Goal: Information Seeking & Learning: Check status

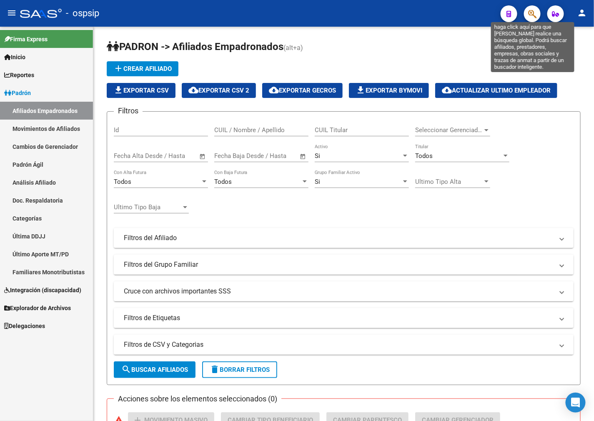
click at [527, 12] on button "button" at bounding box center [532, 13] width 17 height 17
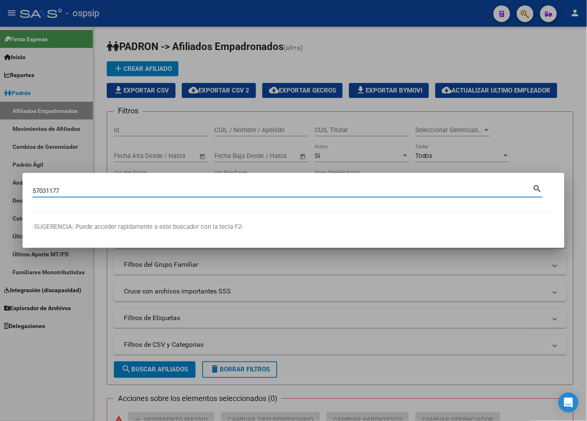
type input "57031177"
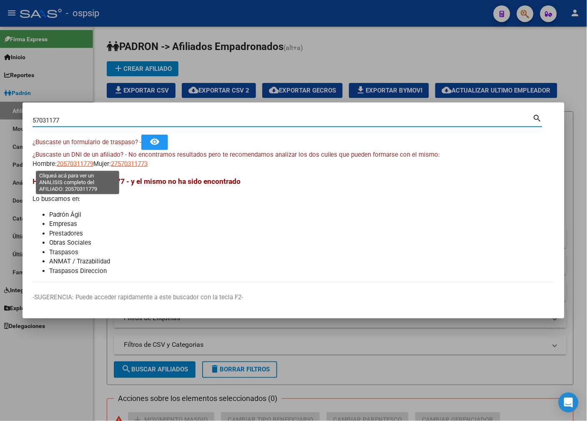
click at [80, 166] on span "20570311779" at bounding box center [75, 164] width 37 height 8
type textarea "20570311779"
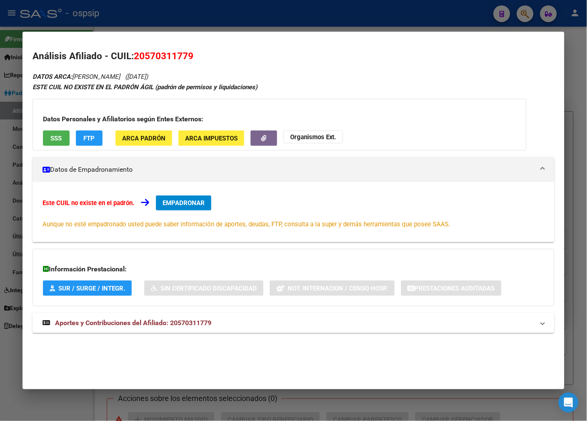
click at [298, 326] on mat-panel-title "Aportes y Contribuciones del Afiliado: 20570311779" at bounding box center [289, 323] width 492 height 10
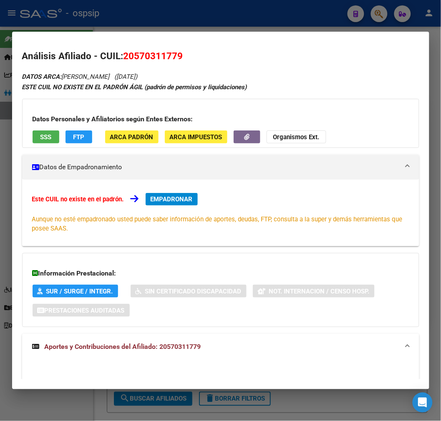
click at [49, 131] on button "SSS" at bounding box center [46, 136] width 27 height 13
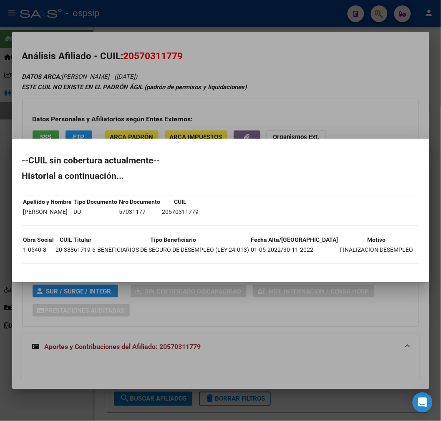
click at [314, 359] on div at bounding box center [220, 210] width 441 height 421
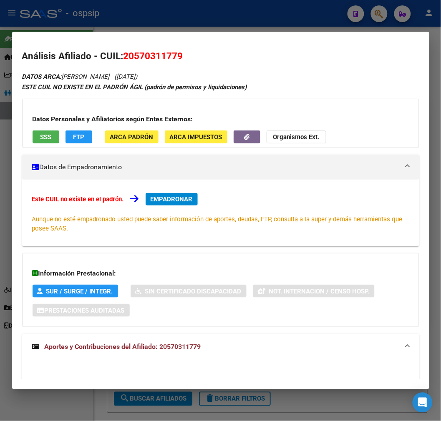
drag, startPoint x: 144, startPoint y: 50, endPoint x: 155, endPoint y: 59, distance: 13.7
click at [155, 59] on span "20570311779" at bounding box center [153, 55] width 60 height 11
click at [142, 30] on div at bounding box center [220, 210] width 441 height 421
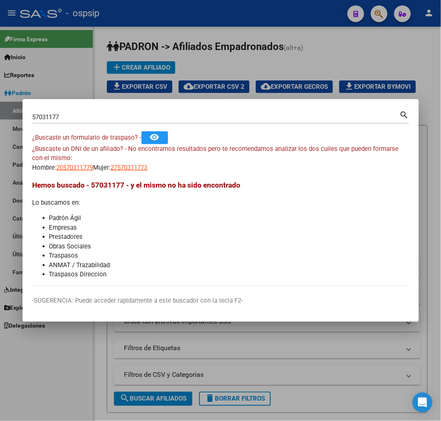
click at [83, 111] on div "57031177 Buscar (apellido, dni, [PERSON_NAME], [PERSON_NAME], cuit, obra social)" at bounding box center [216, 117] width 367 height 13
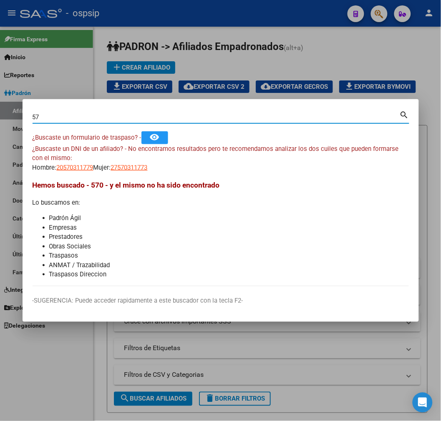
type input "5"
type input "57301177"
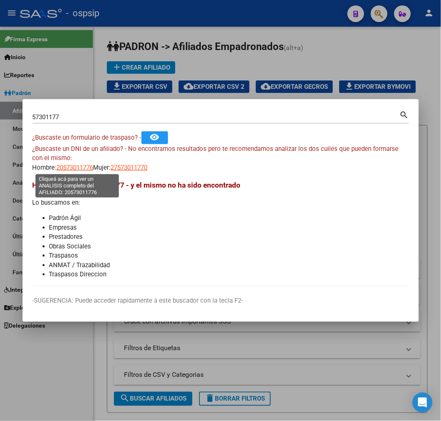
click at [78, 170] on span "20573011776" at bounding box center [75, 168] width 37 height 8
type textarea "20573011776"
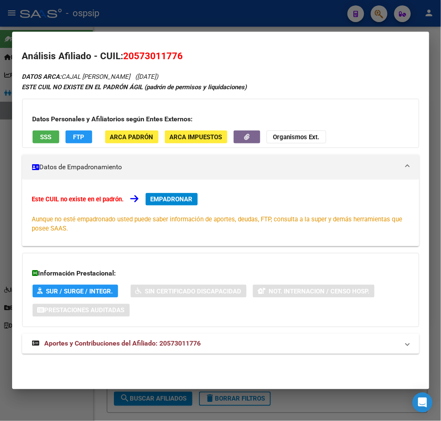
click at [275, 349] on mat-expansion-panel-header "Aportes y Contribuciones del Afiliado: 20573011776" at bounding box center [220, 344] width 397 height 20
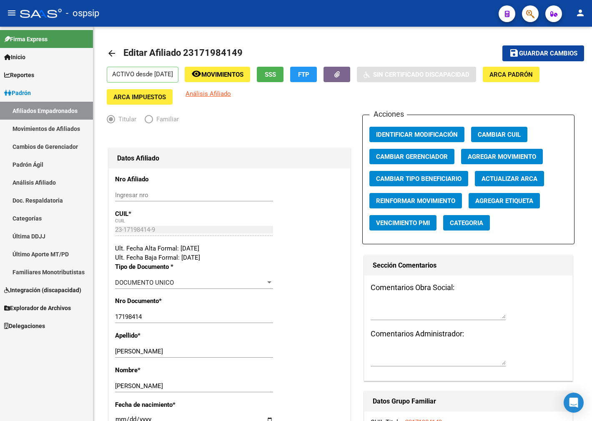
scroll to position [722, 0]
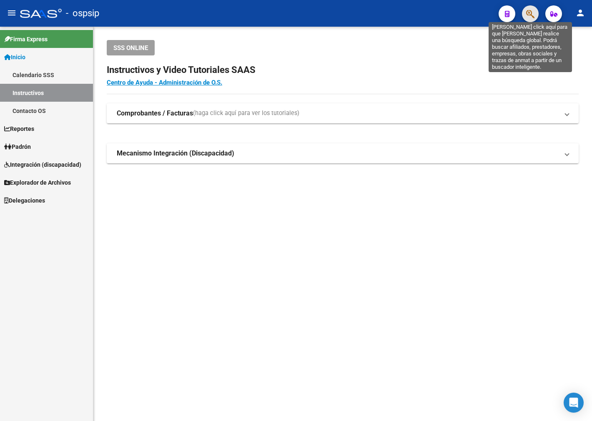
click at [528, 18] on icon "button" at bounding box center [530, 14] width 8 height 10
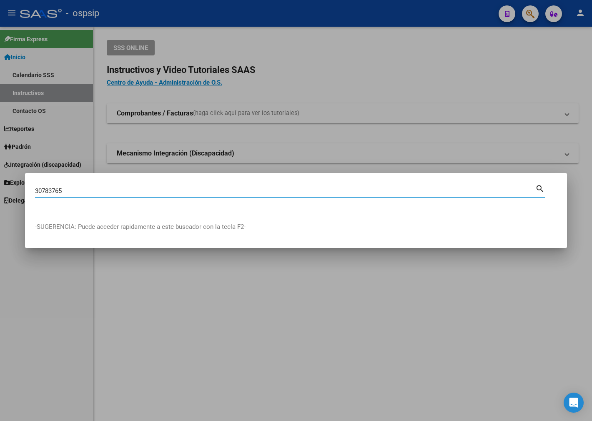
type input "30783765"
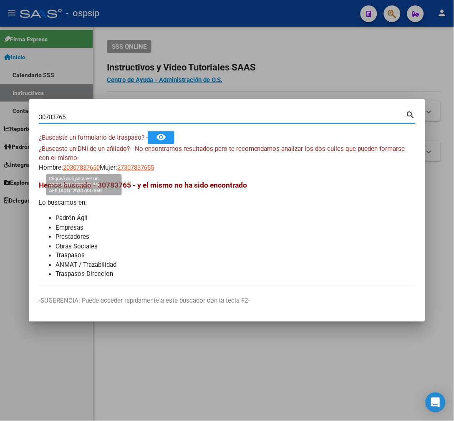
click at [85, 165] on span "20307837650" at bounding box center [81, 168] width 37 height 8
type textarea "20307837650"
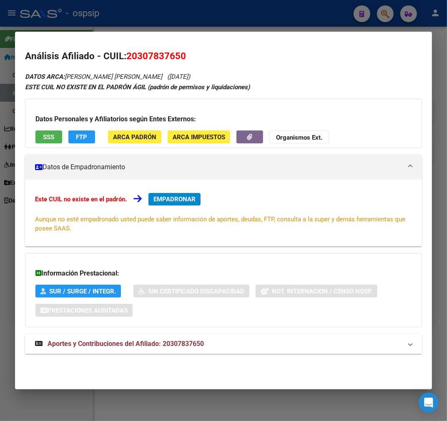
click at [194, 338] on mat-expansion-panel-header "Aportes y Contribuciones del Afiliado: 20307837650" at bounding box center [223, 344] width 397 height 20
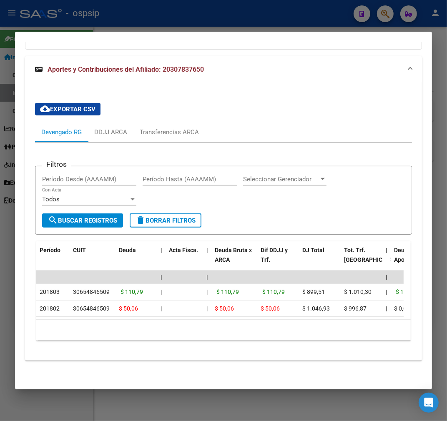
scroll to position [285, 0]
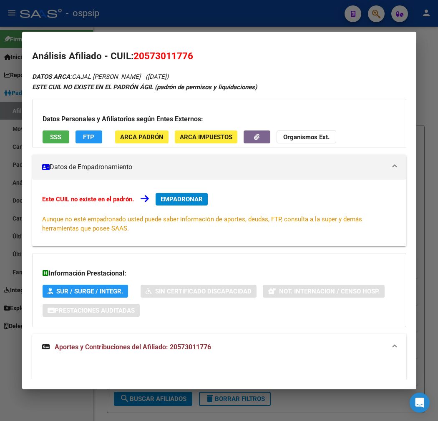
click at [280, 28] on div at bounding box center [219, 210] width 438 height 421
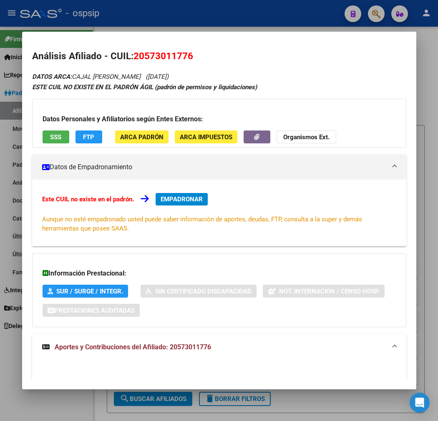
click at [280, 28] on div at bounding box center [219, 210] width 438 height 421
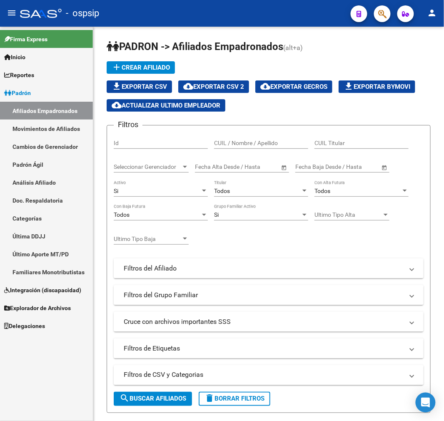
click at [280, 28] on div "PADRON -> Afiliados Empadronados (alt+a) add Crear Afiliado file_download Expor…" at bounding box center [268, 406] width 351 height 759
click at [375, 13] on button "button" at bounding box center [382, 13] width 17 height 17
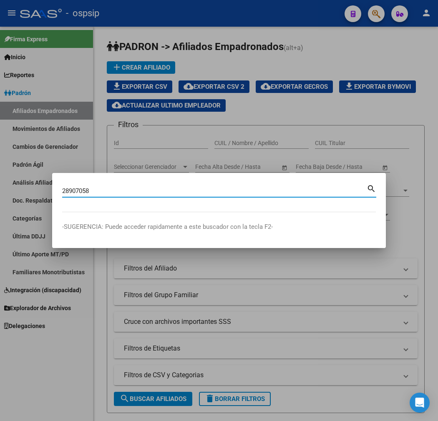
type input "28907058"
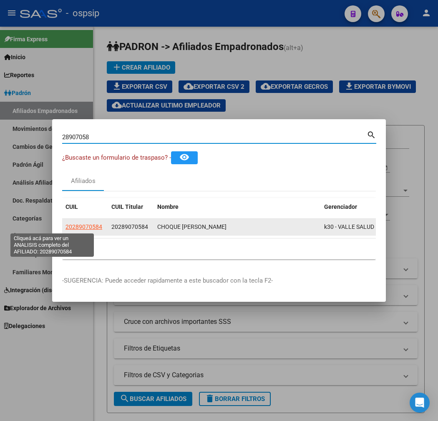
click at [65, 228] on span "20289070584" at bounding box center [83, 226] width 37 height 7
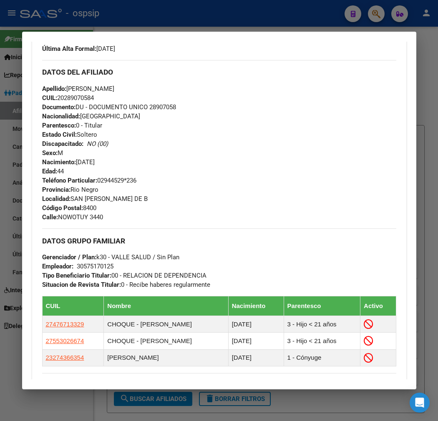
scroll to position [278, 0]
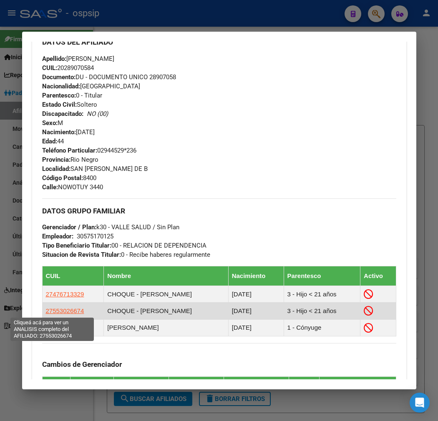
click at [59, 313] on span "27553026674" at bounding box center [65, 310] width 38 height 7
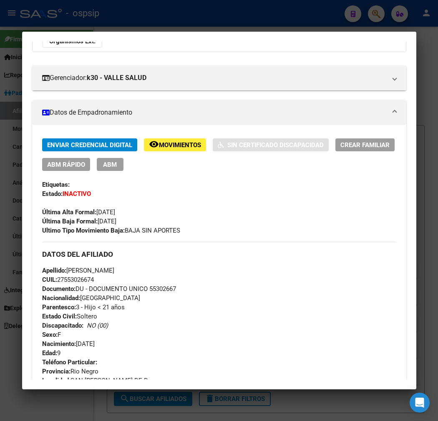
scroll to position [0, 0]
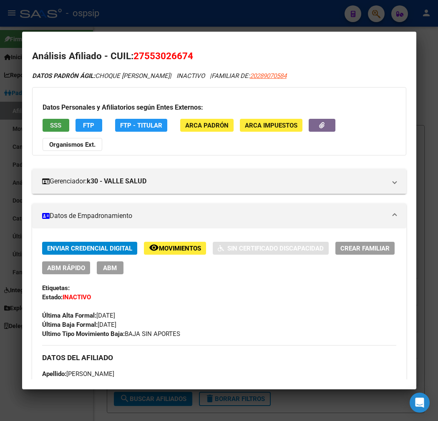
click at [50, 126] on span "SSS" at bounding box center [55, 126] width 11 height 8
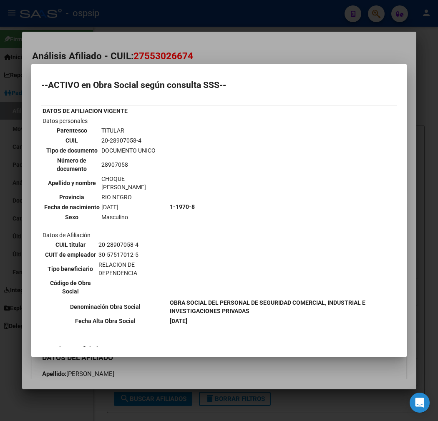
click at [308, 46] on div at bounding box center [219, 210] width 438 height 421
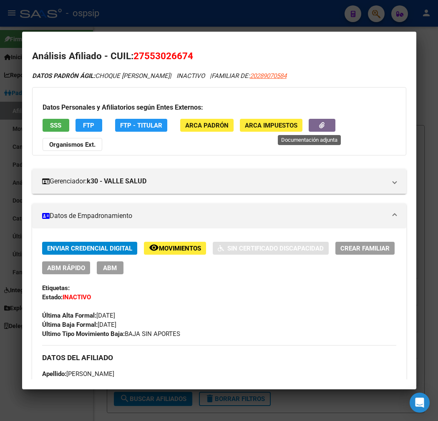
click at [319, 127] on icon "button" at bounding box center [321, 125] width 5 height 6
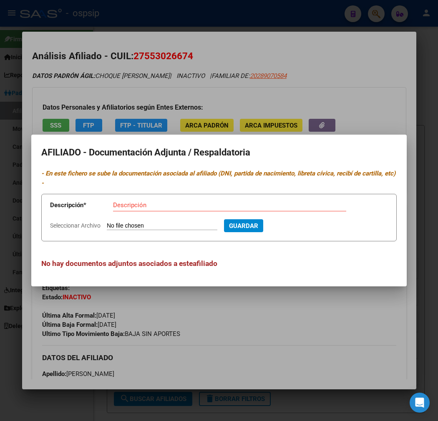
click at [214, 316] on div at bounding box center [219, 210] width 438 height 421
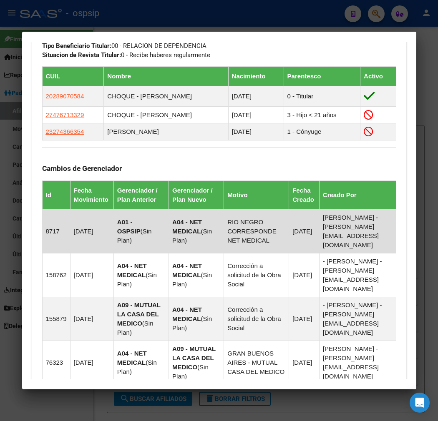
scroll to position [509, 0]
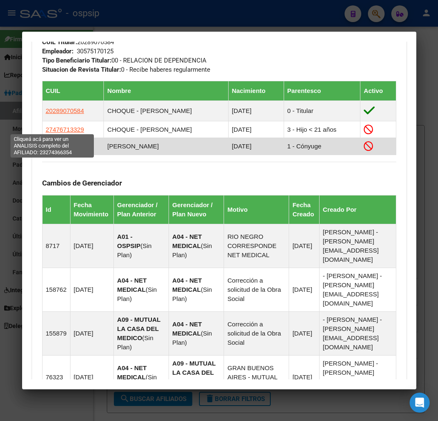
click at [46, 143] on span "23274366354" at bounding box center [65, 146] width 38 height 7
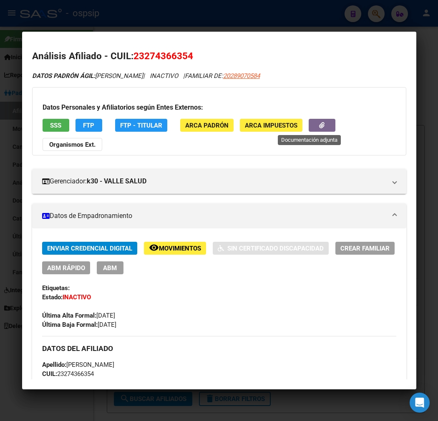
click at [314, 123] on button "button" at bounding box center [321, 125] width 27 height 13
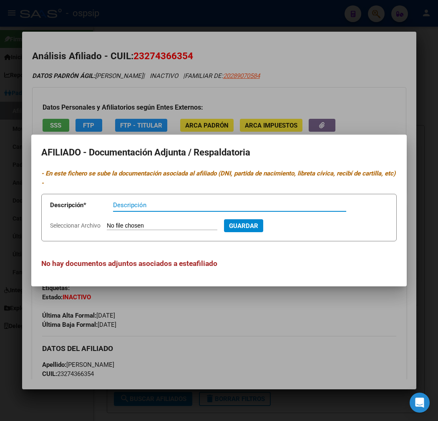
click at [273, 312] on div at bounding box center [219, 210] width 438 height 421
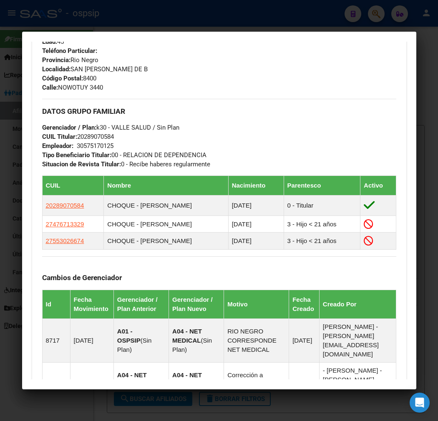
scroll to position [417, 0]
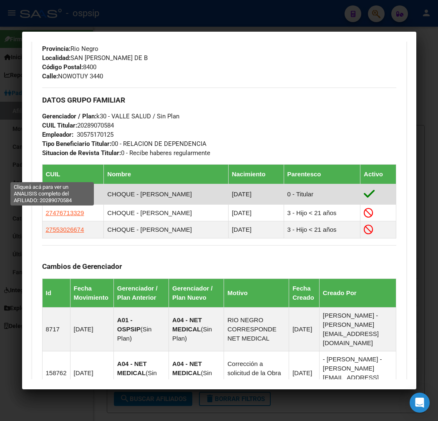
click at [60, 191] on span "20289070584" at bounding box center [65, 194] width 38 height 7
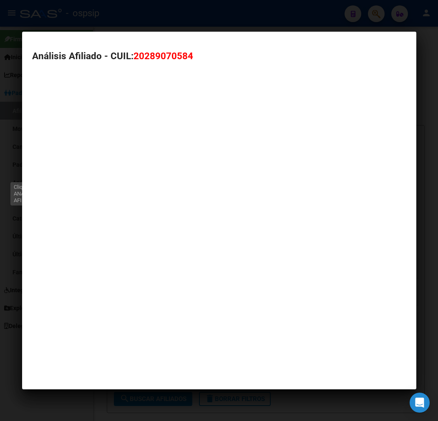
type textarea "20289070584"
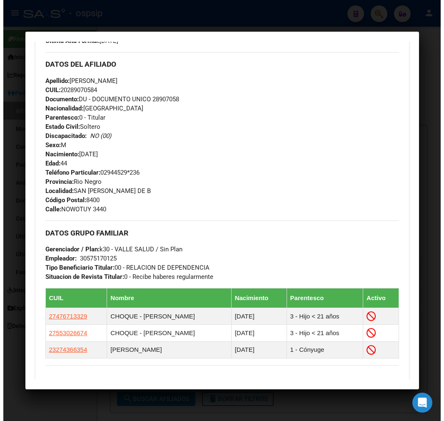
scroll to position [463, 0]
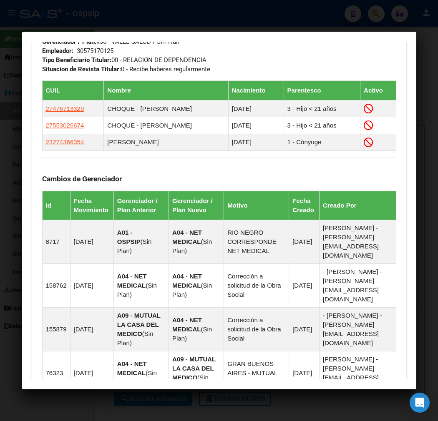
click at [258, 18] on div at bounding box center [219, 210] width 438 height 421
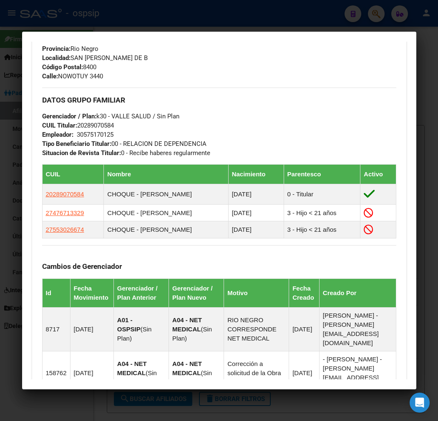
click at [258, 18] on div at bounding box center [219, 210] width 438 height 421
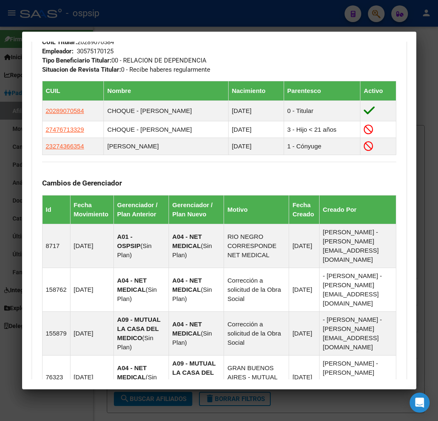
click at [257, 18] on div at bounding box center [219, 210] width 438 height 421
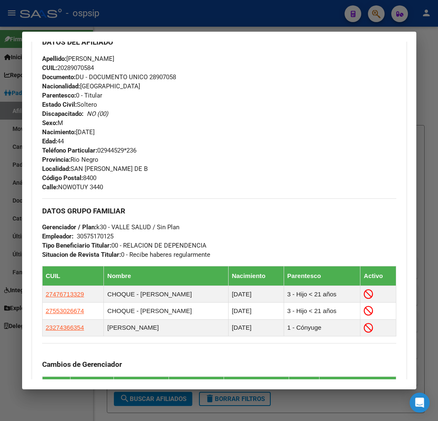
click at [257, 18] on div at bounding box center [219, 210] width 438 height 421
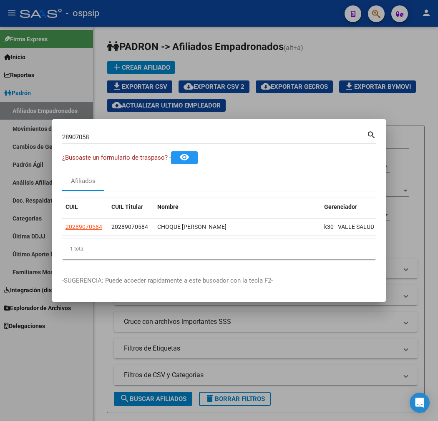
click at [257, 18] on div at bounding box center [219, 210] width 438 height 421
